Goal: Task Accomplishment & Management: Manage account settings

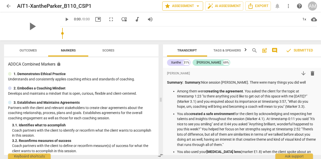
click at [193, 6] on span "star Assessment arrow_drop_down" at bounding box center [183, 6] width 36 height 6
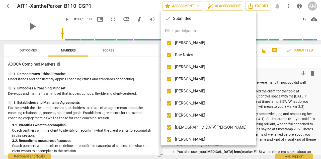
click at [193, 6] on div at bounding box center [160, 79] width 321 height 159
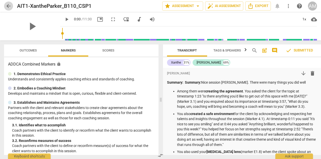
click at [9, 5] on span "arrow_back" at bounding box center [9, 6] width 6 height 6
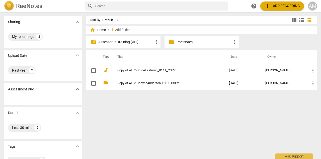
click at [189, 41] on p "Rae Notes" at bounding box center [204, 41] width 55 height 5
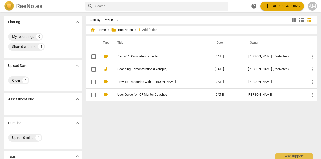
click at [101, 30] on span "home Home" at bounding box center [98, 29] width 16 height 5
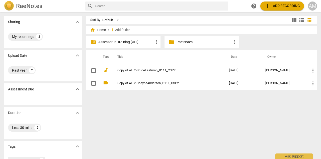
click at [122, 43] on p "Assessor-in-Training (AIT)" at bounding box center [125, 41] width 55 height 5
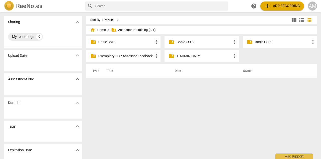
click at [183, 57] on p "X ADMIN ONLY" at bounding box center [204, 55] width 55 height 5
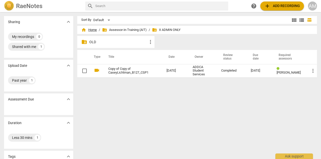
click at [88, 30] on span "home Home" at bounding box center [89, 29] width 16 height 5
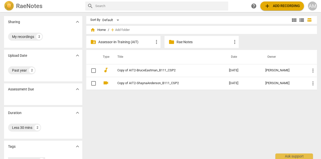
click at [53, 93] on div "Assessment Due expand_more" at bounding box center [43, 89] width 78 height 12
click at [62, 87] on div "Assessment Due expand_more" at bounding box center [43, 89] width 78 height 12
click at [75, 56] on span "expand_more" at bounding box center [78, 55] width 6 height 6
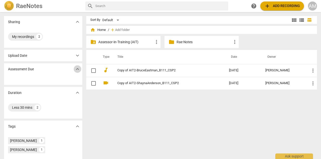
click at [75, 71] on span "expand_more" at bounding box center [78, 69] width 6 height 6
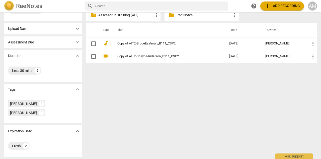
scroll to position [27, 0]
click at [76, 129] on span "expand_more" at bounding box center [78, 131] width 6 height 6
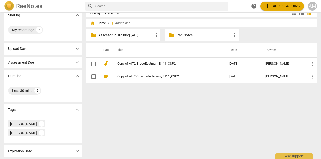
scroll to position [0, 0]
click at [77, 152] on span "expand_more" at bounding box center [78, 151] width 6 height 6
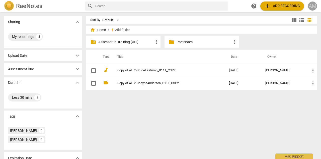
click at [314, 8] on div "AM" at bounding box center [312, 6] width 9 height 9
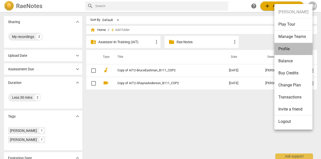
click at [289, 49] on li "Profile" at bounding box center [294, 49] width 38 height 12
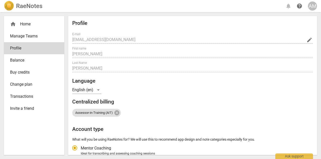
radio input "false"
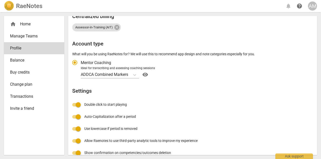
scroll to position [86, 0]
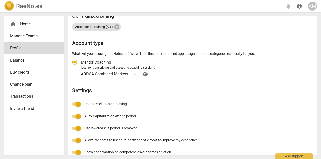
click at [213, 150] on div "Profile E-mail [EMAIL_ADDRESS][DOMAIN_NAME] edit First name [PERSON_NAME] Name …" at bounding box center [192, 58] width 241 height 248
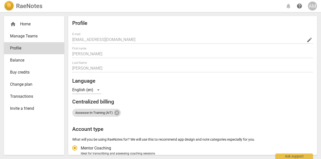
scroll to position [0, 0]
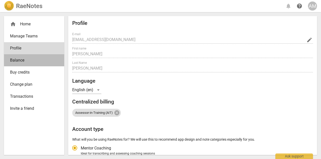
click at [37, 61] on span "Balance" at bounding box center [32, 60] width 44 height 6
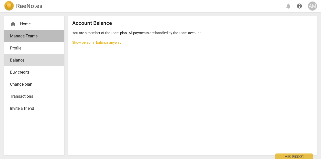
click at [42, 36] on span "Manage Teams" at bounding box center [32, 36] width 44 height 6
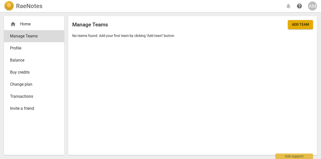
click at [37, 25] on div "home Home" at bounding box center [32, 24] width 44 height 6
